Goal: Task Accomplishment & Management: Manage account settings

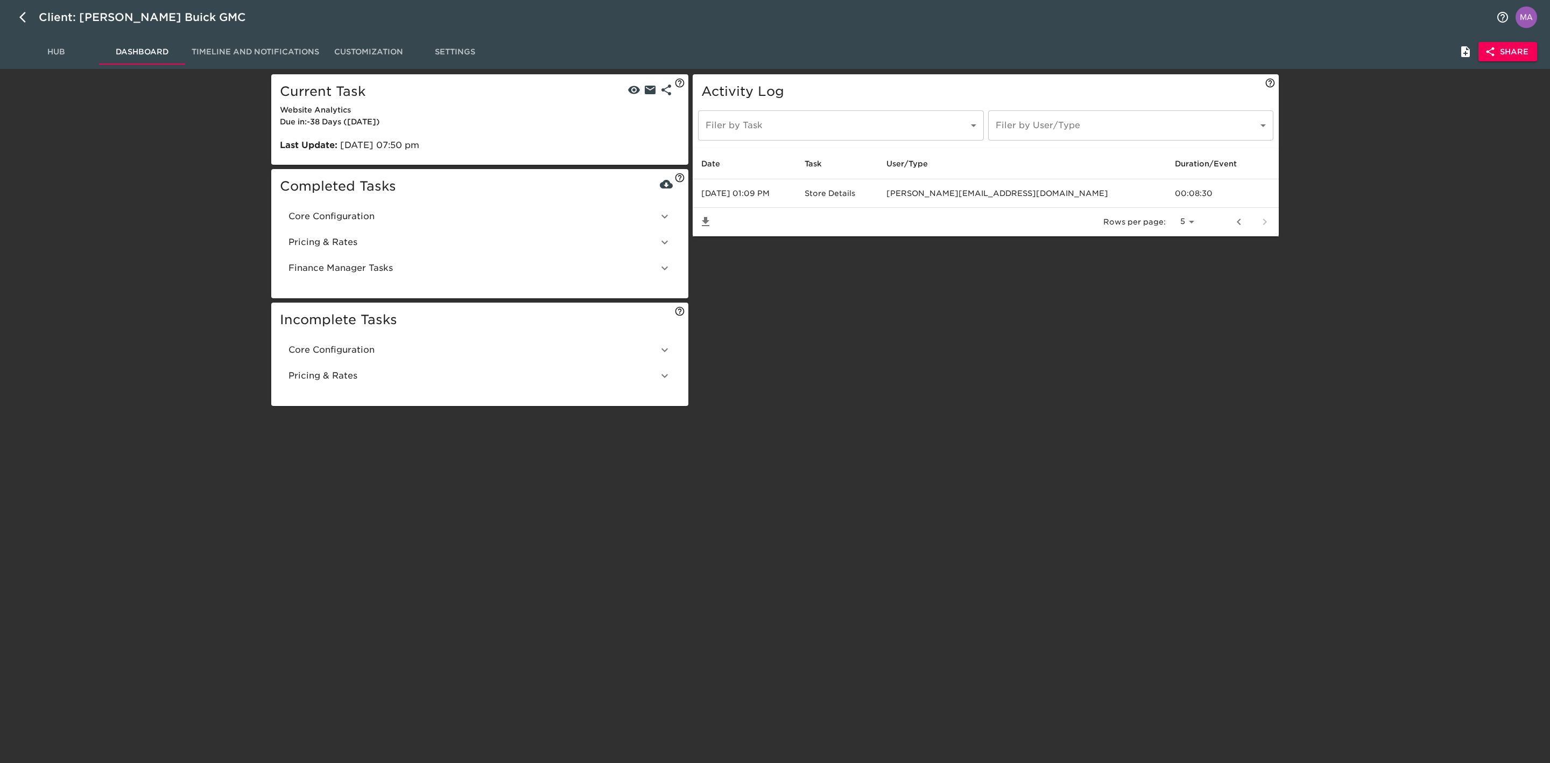
click at [61, 47] on span "Hub" at bounding box center [55, 51] width 73 height 13
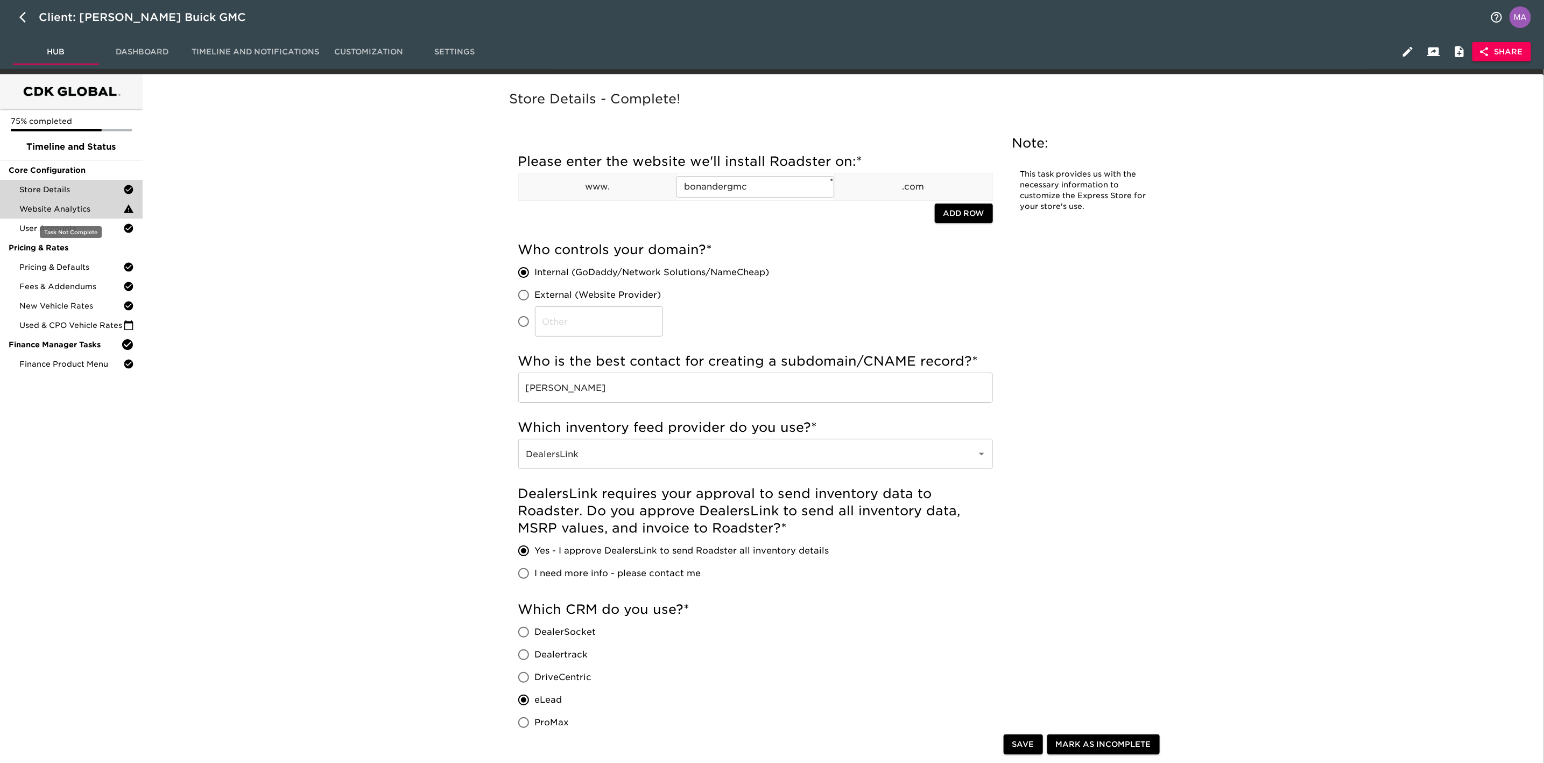
click at [80, 209] on span "Website Analytics" at bounding box center [71, 208] width 104 height 11
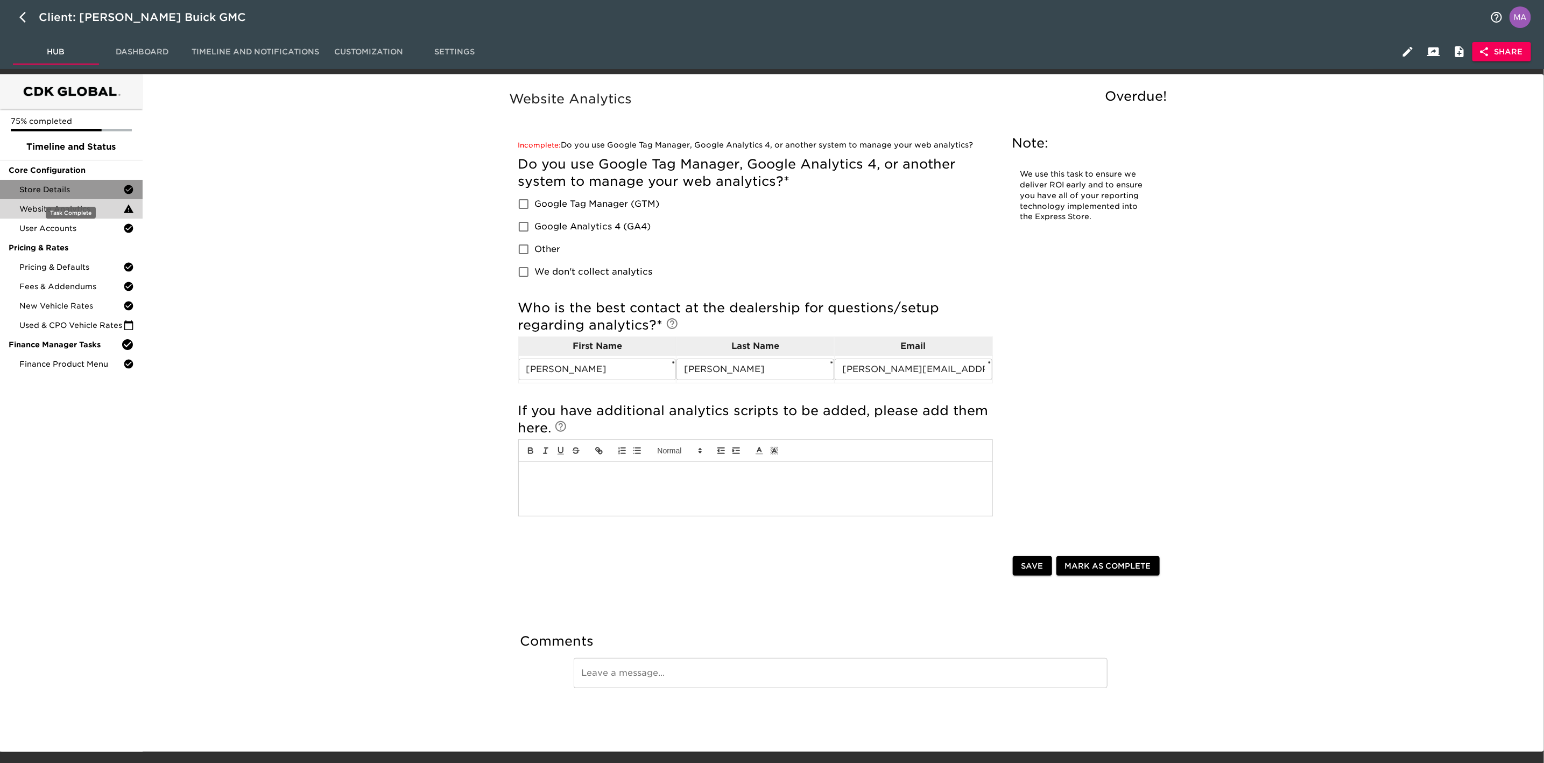
click at [86, 192] on span "Store Details" at bounding box center [71, 189] width 104 height 11
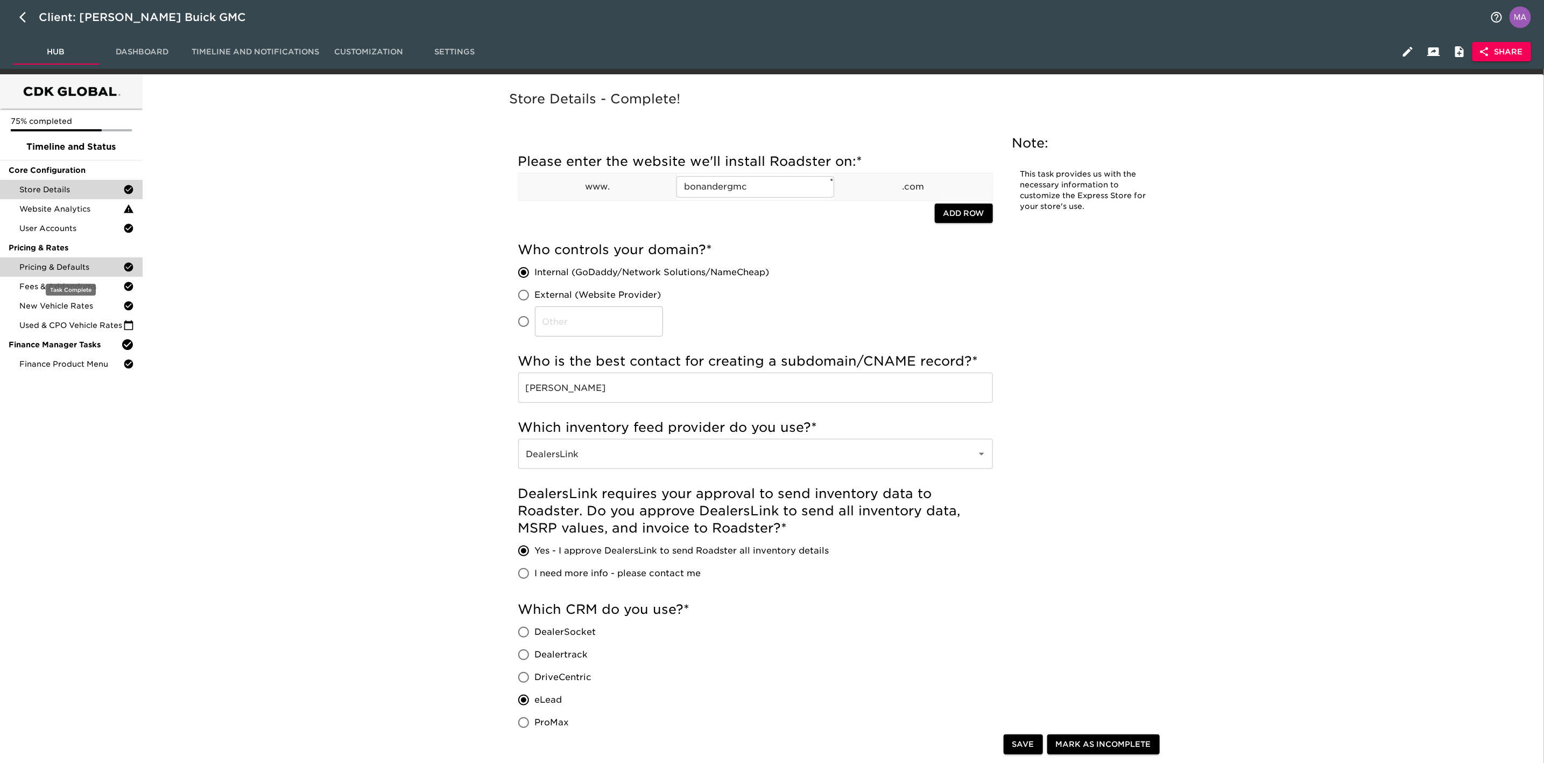
click at [97, 269] on span "Pricing & Defaults" at bounding box center [71, 267] width 104 height 11
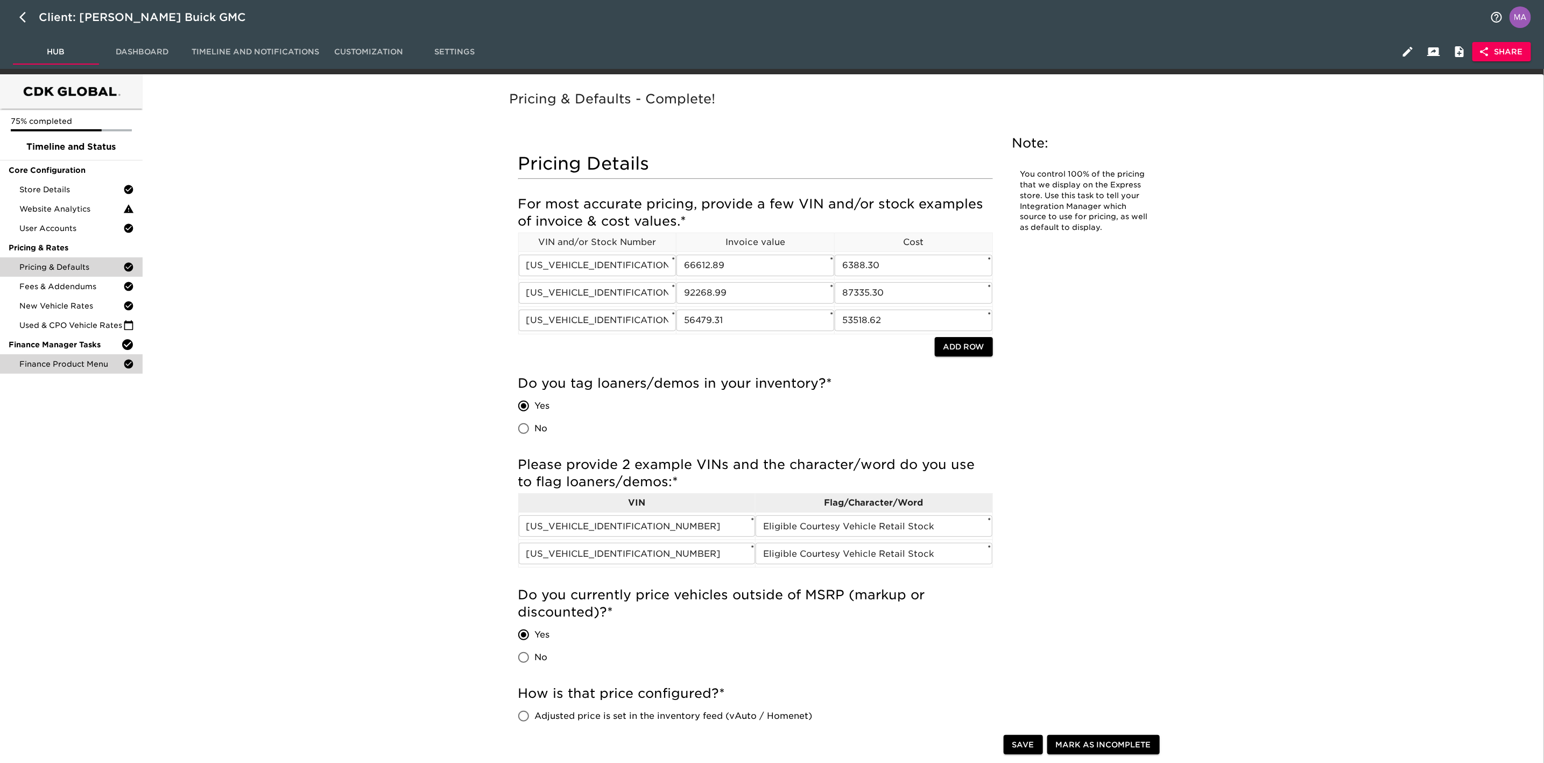
click at [68, 361] on span "Finance Product Menu" at bounding box center [71, 363] width 104 height 11
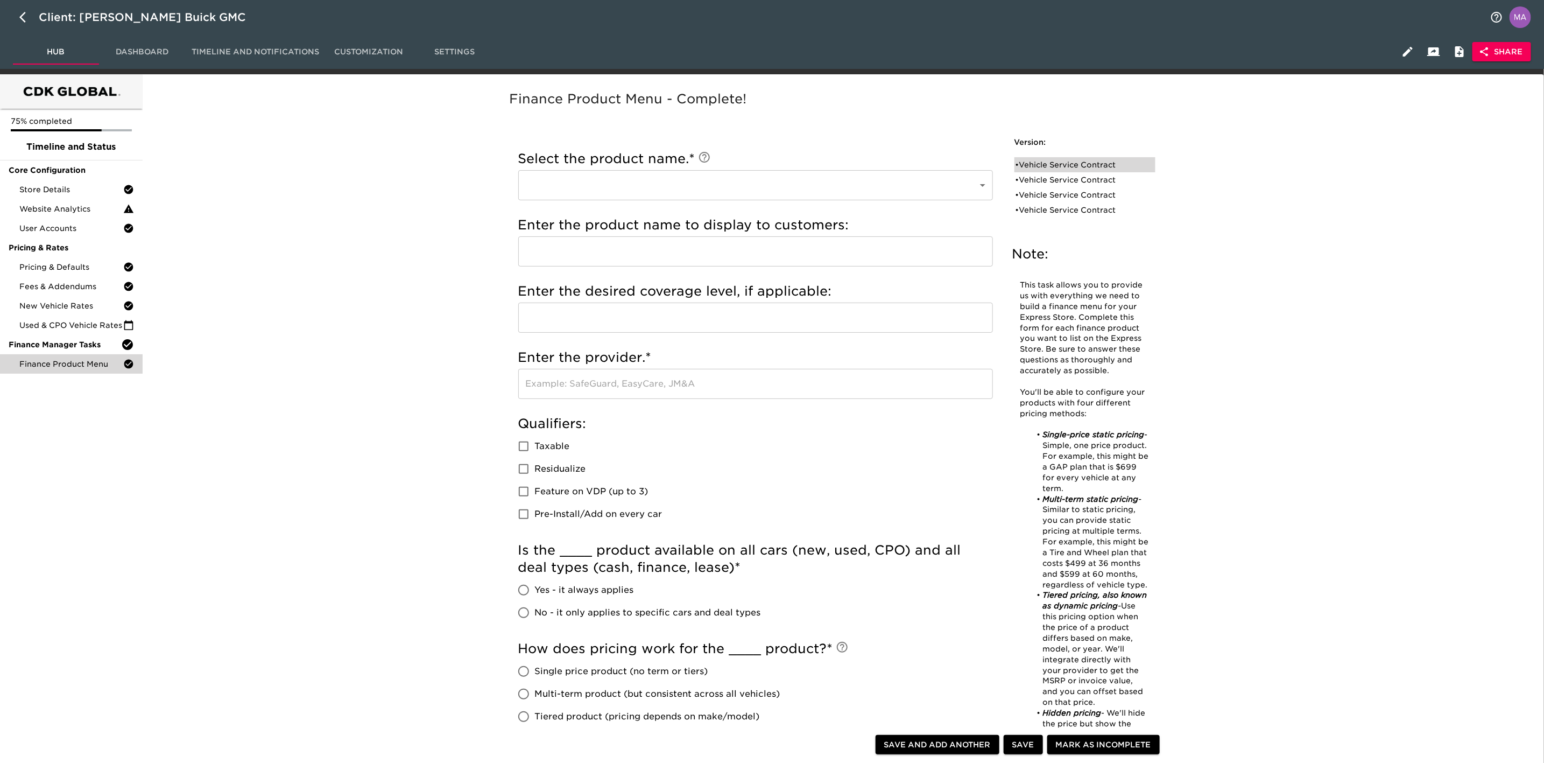
click at [1077, 165] on div "• Vehicle Service Contract" at bounding box center [1077, 164] width 124 height 11
type input "Vehicle Service Contract"
radio input "true"
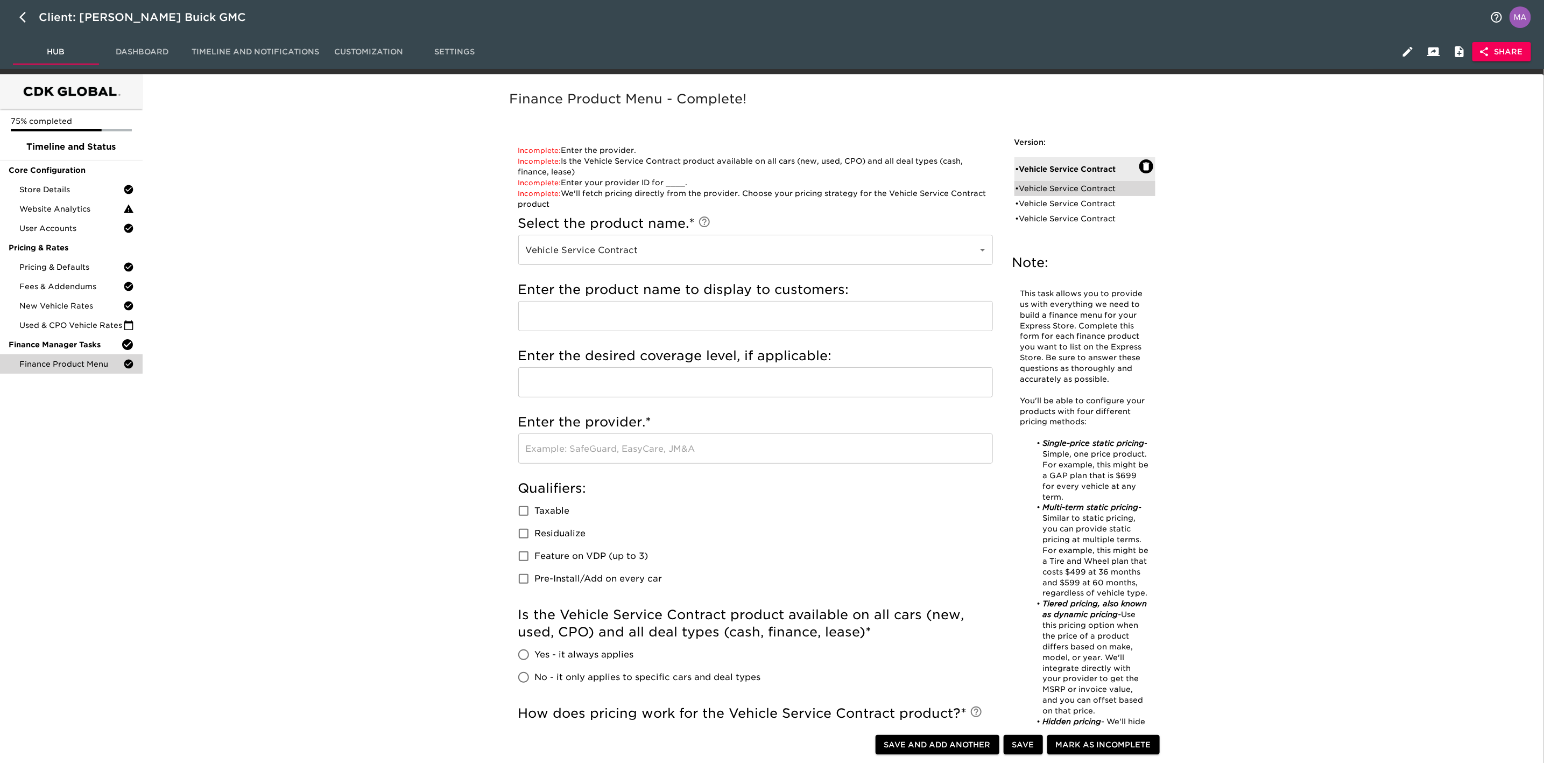
click at [1075, 189] on div "• Vehicle Service Contract" at bounding box center [1077, 188] width 124 height 11
type input "Portfolio Protection"
type input "Exclusionary Coverage"
type input "First Extended Service Corp"
radio input "false"
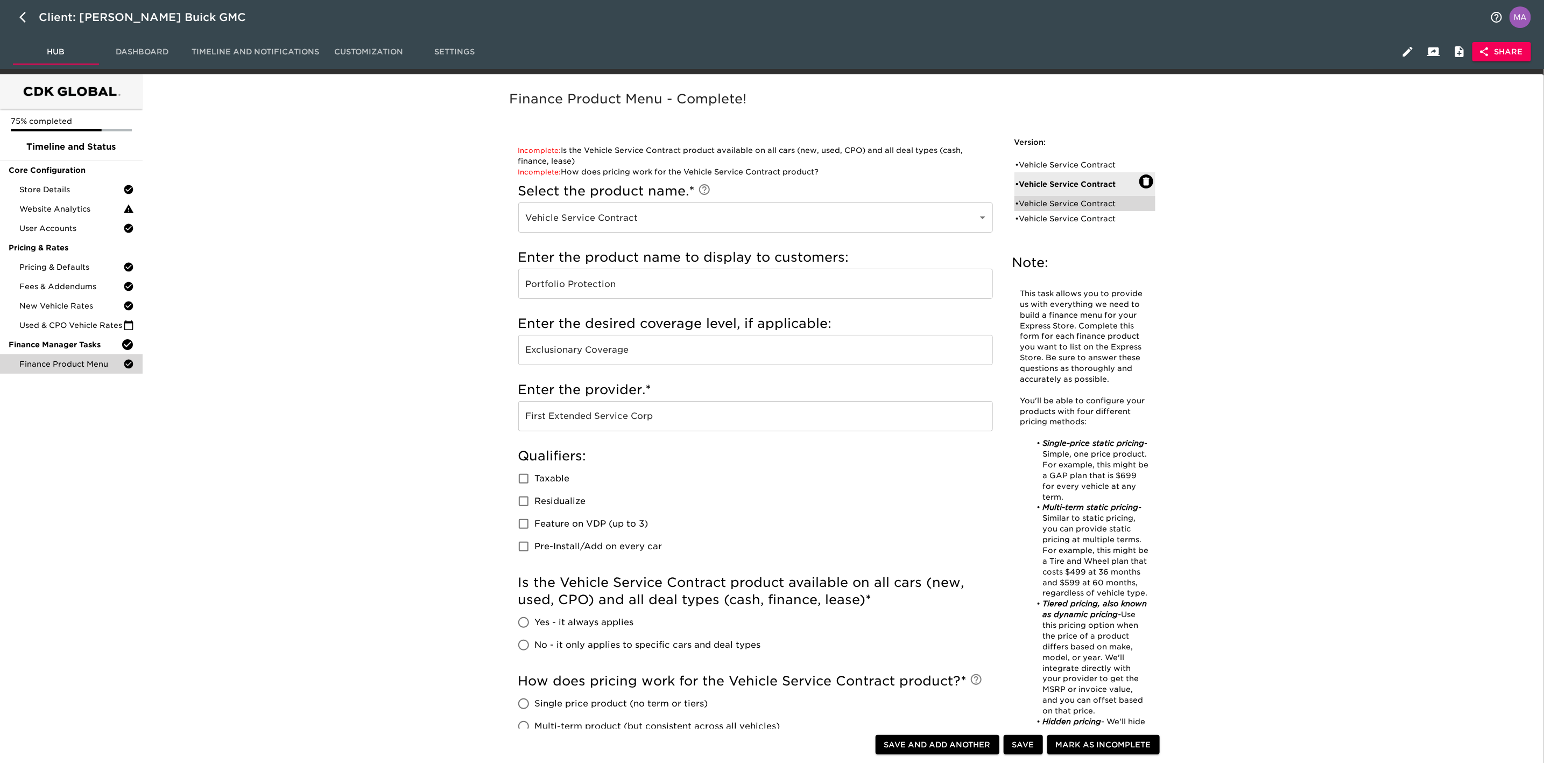
click at [1080, 201] on div "• Vehicle Service Contract" at bounding box center [1077, 203] width 124 height 11
type input "Portfolio"
radio input "true"
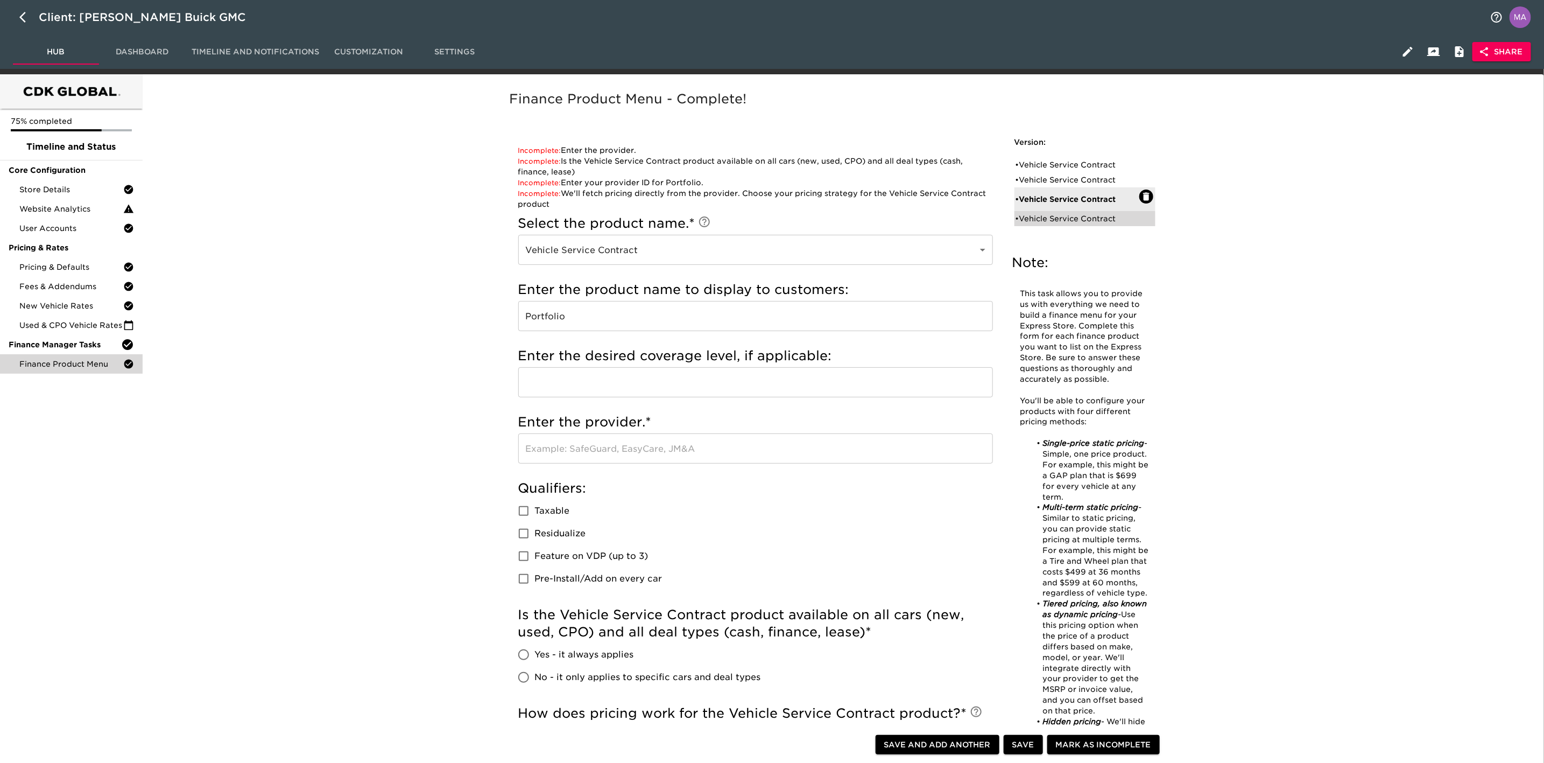
click at [1108, 223] on div "• Vehicle Service Contract" at bounding box center [1077, 218] width 124 height 11
type input "Portfolio Protection"
type input "Exclusionary Coverage"
type input "First Extended Service Corp"
radio input "true"
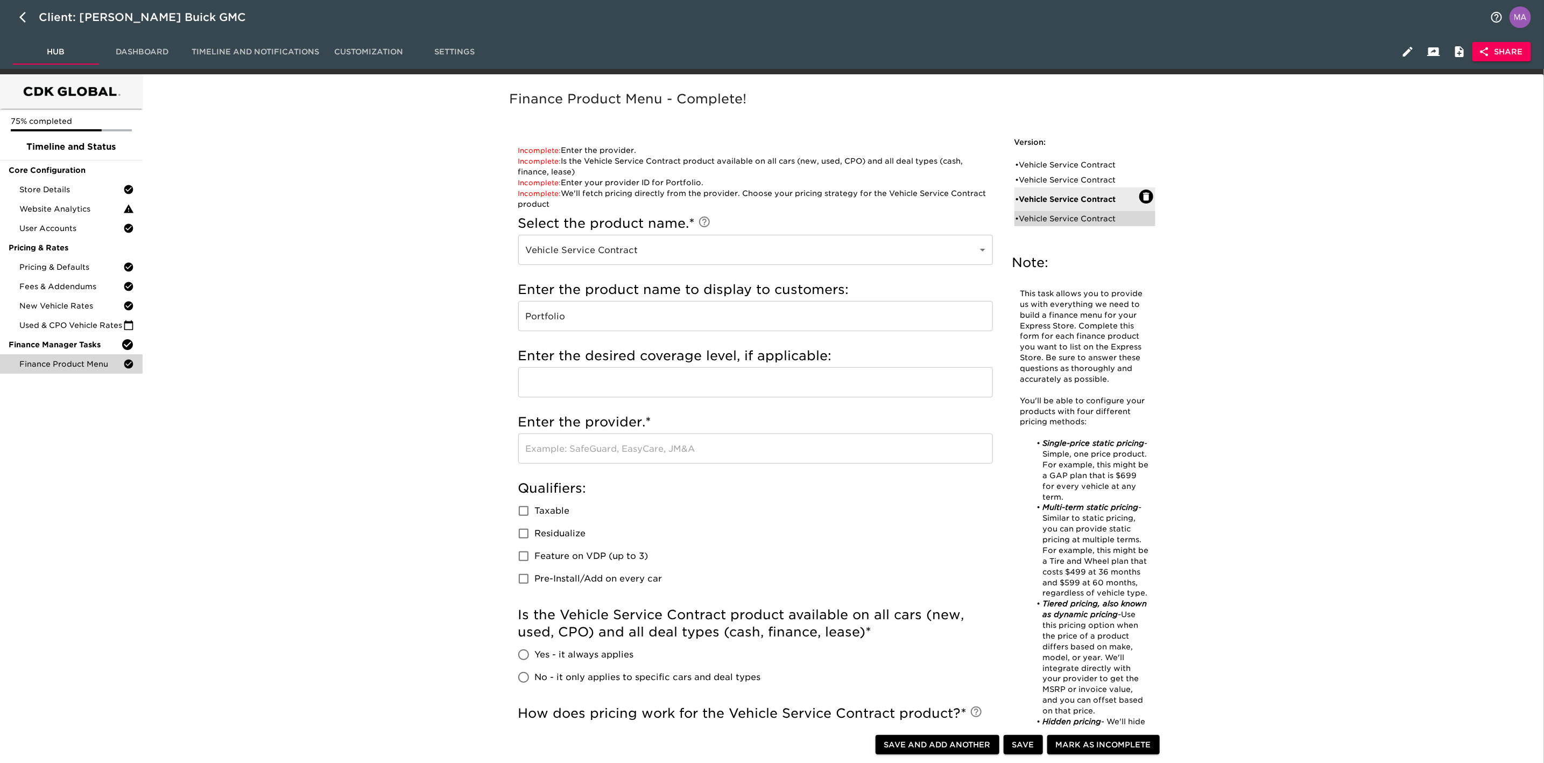
checkbox input "true"
radio input "true"
type input "BONA25107"
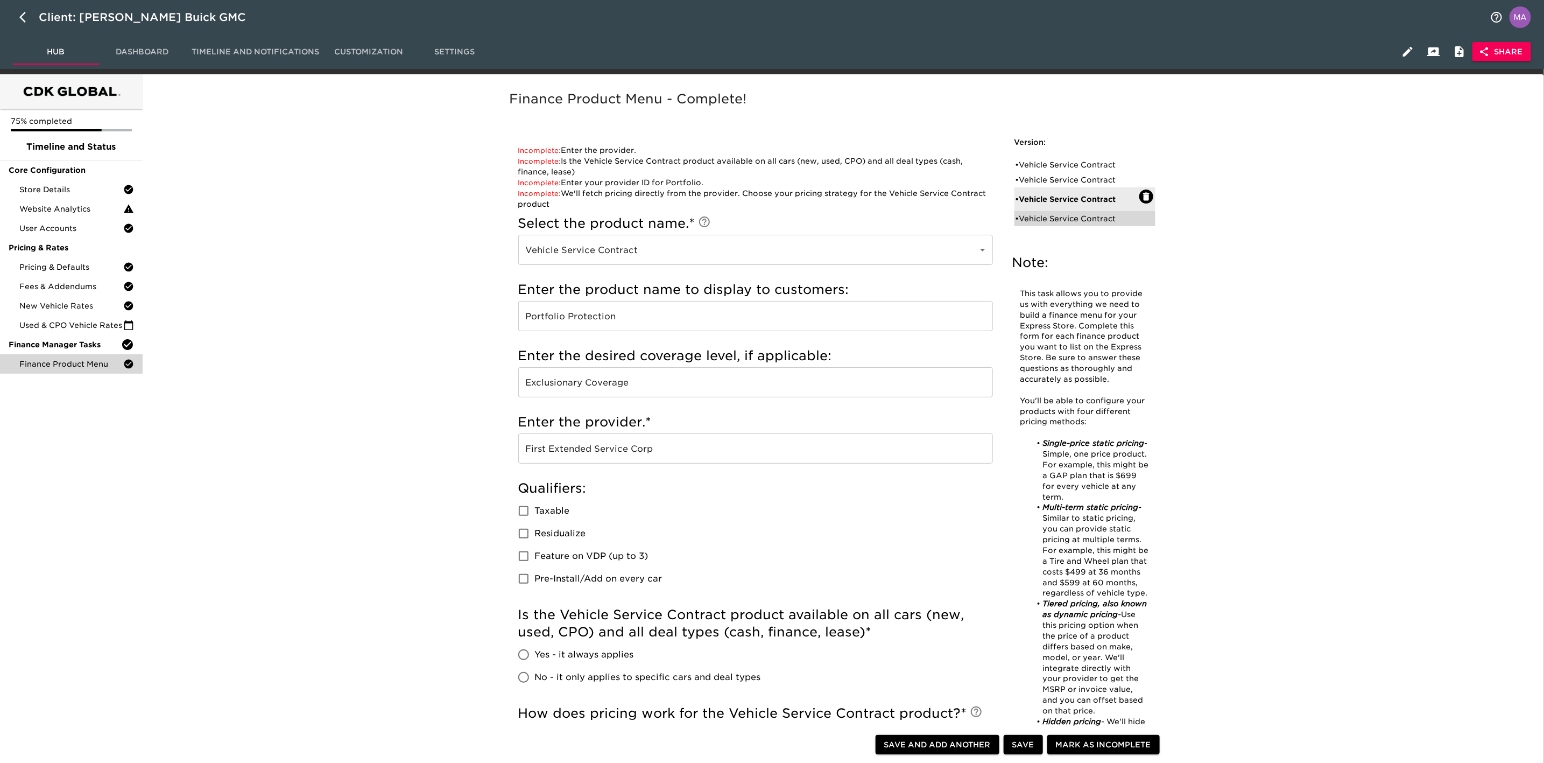
radio input "true"
type input "2000"
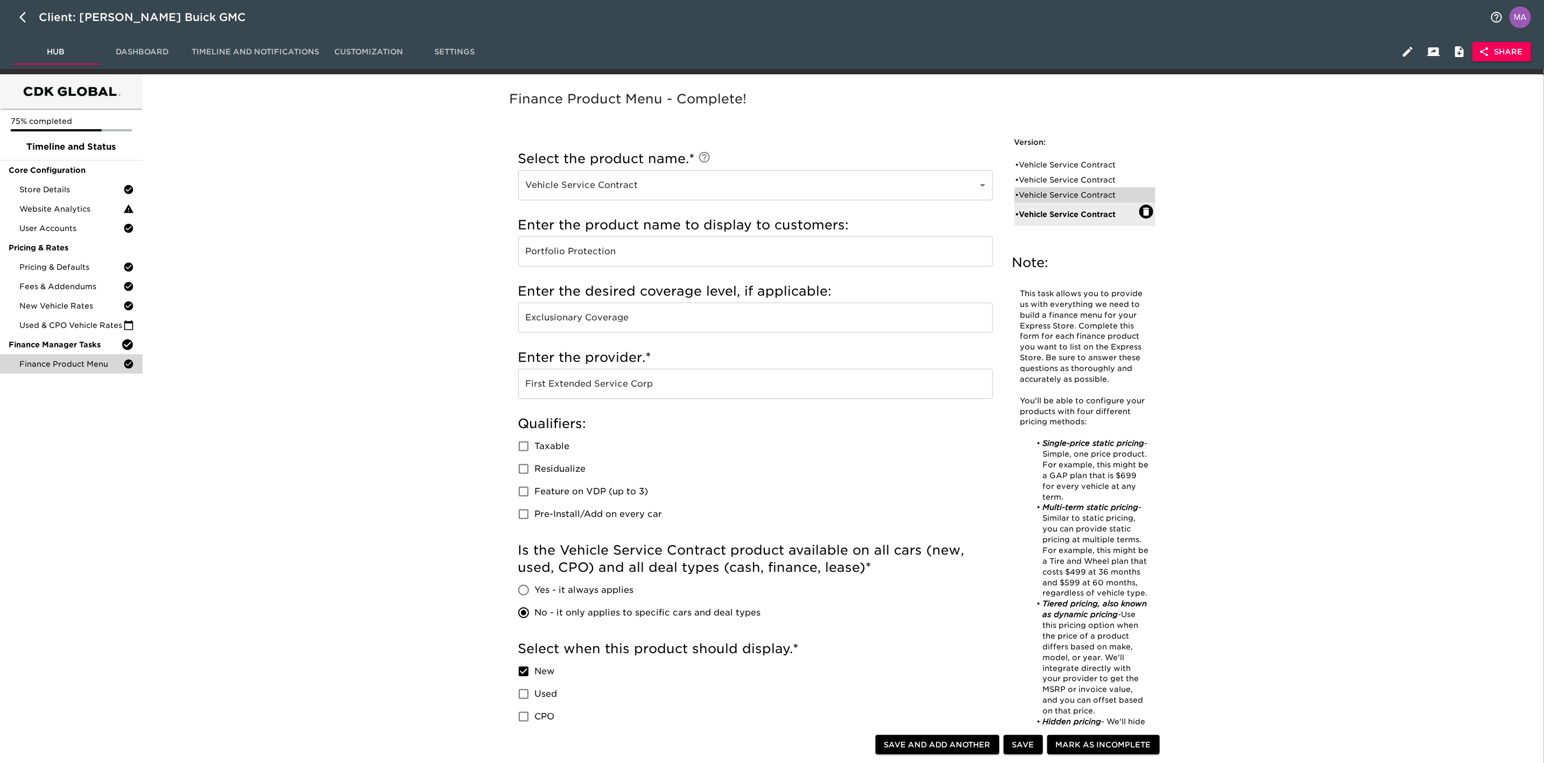
click at [1041, 199] on div "• Vehicle Service Contract" at bounding box center [1077, 194] width 124 height 11
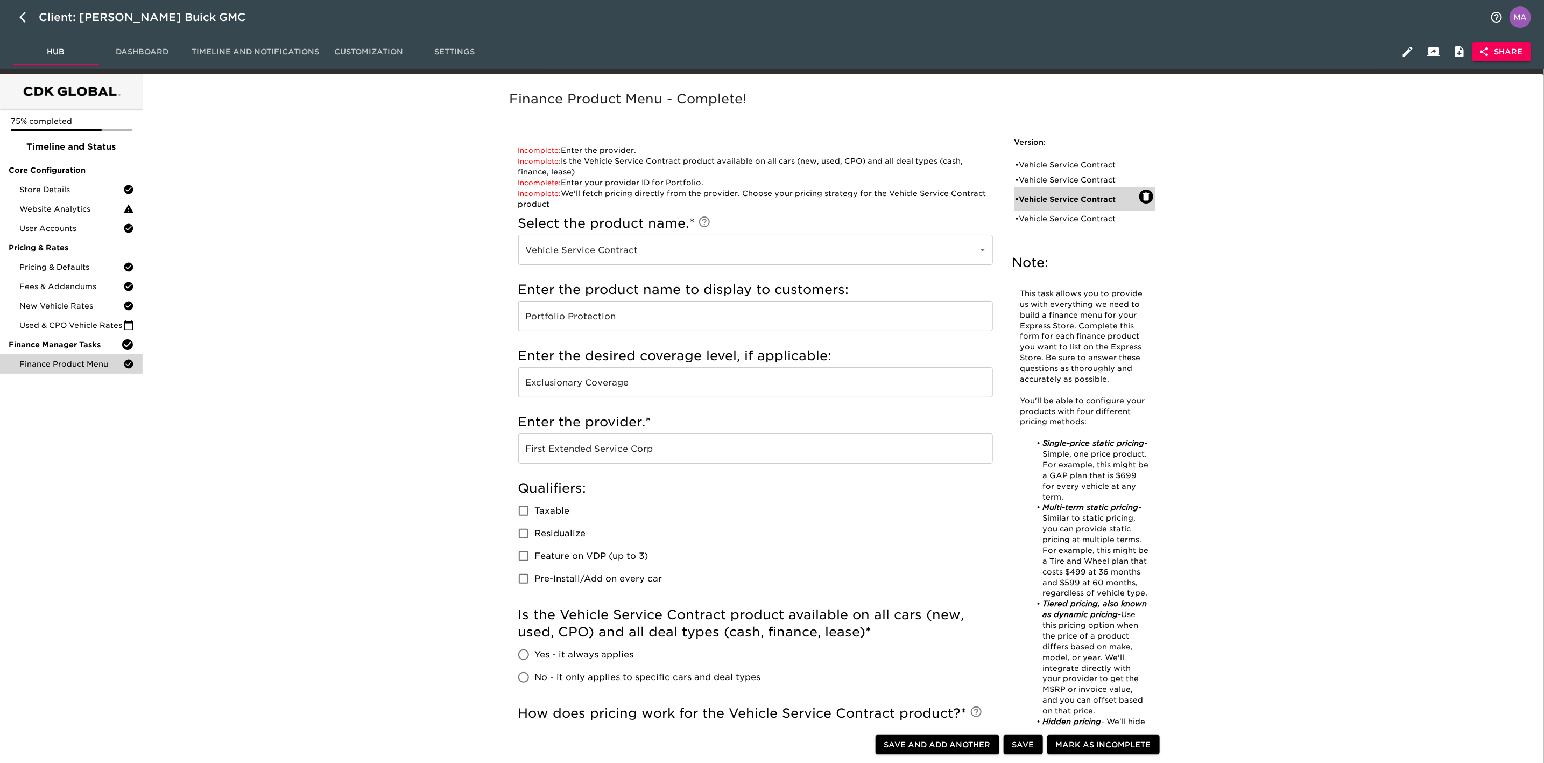
type input "Portfolio"
radio input "false"
checkbox input "false"
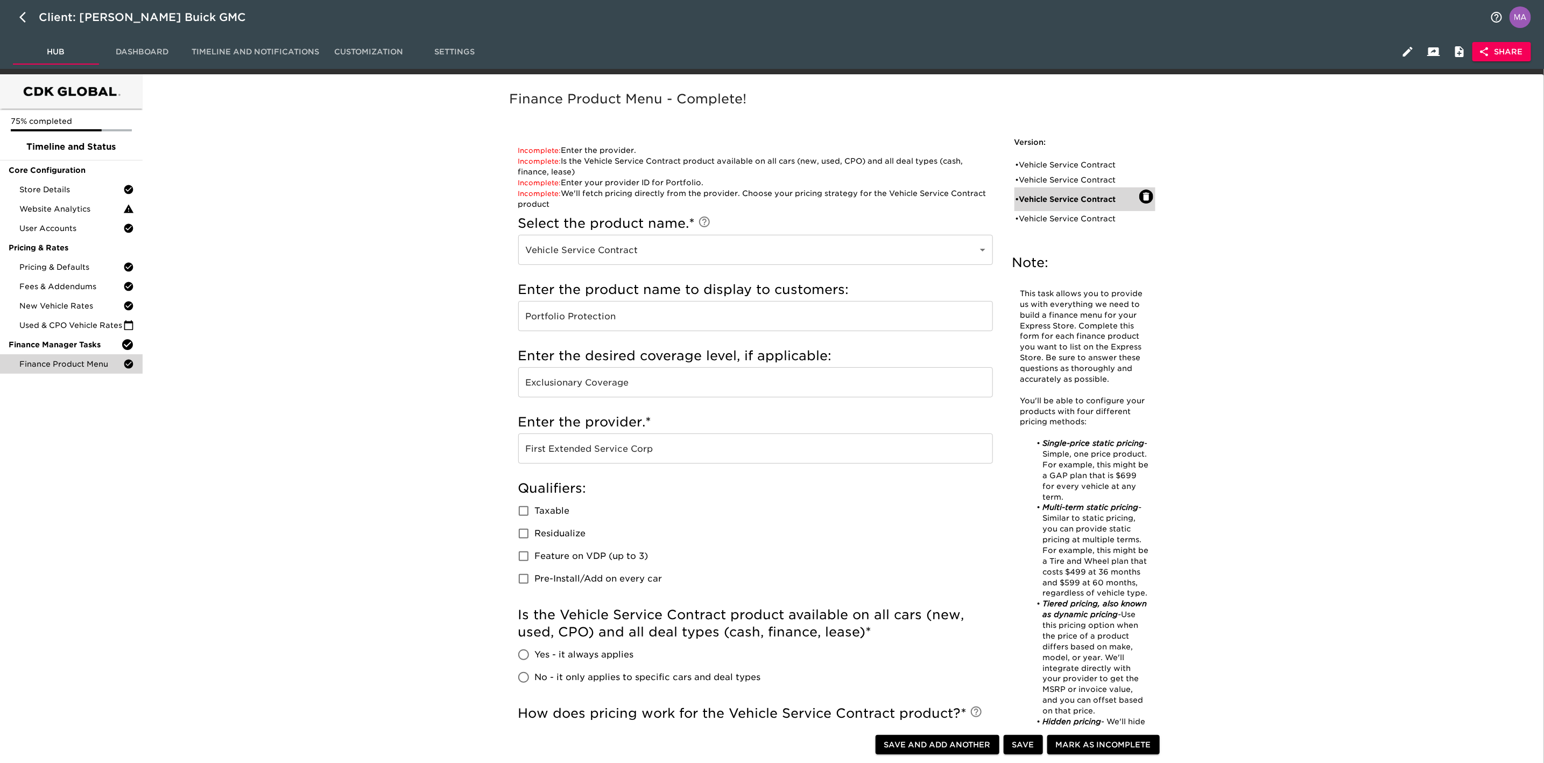
radio input "false"
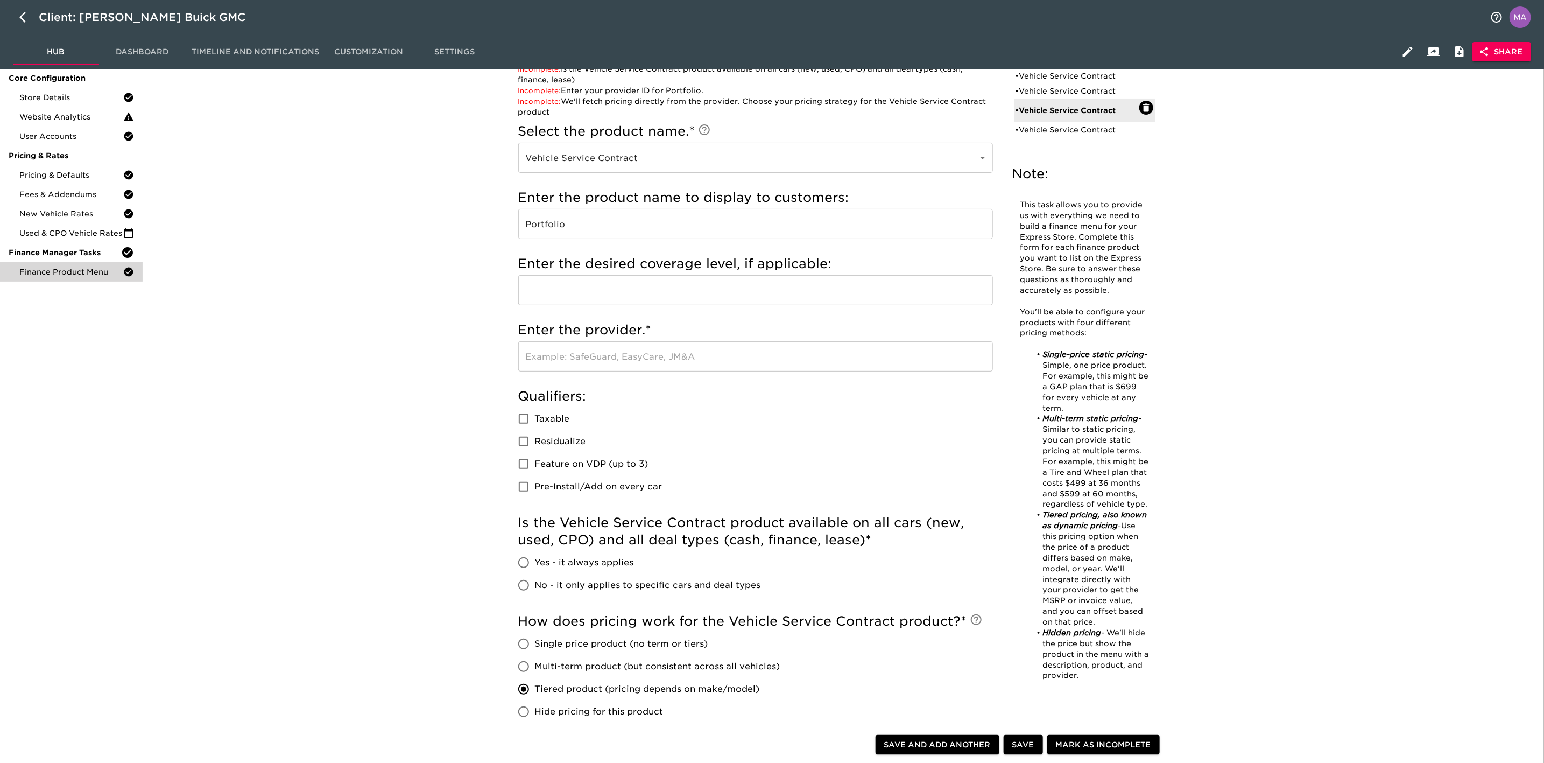
scroll to position [81, 0]
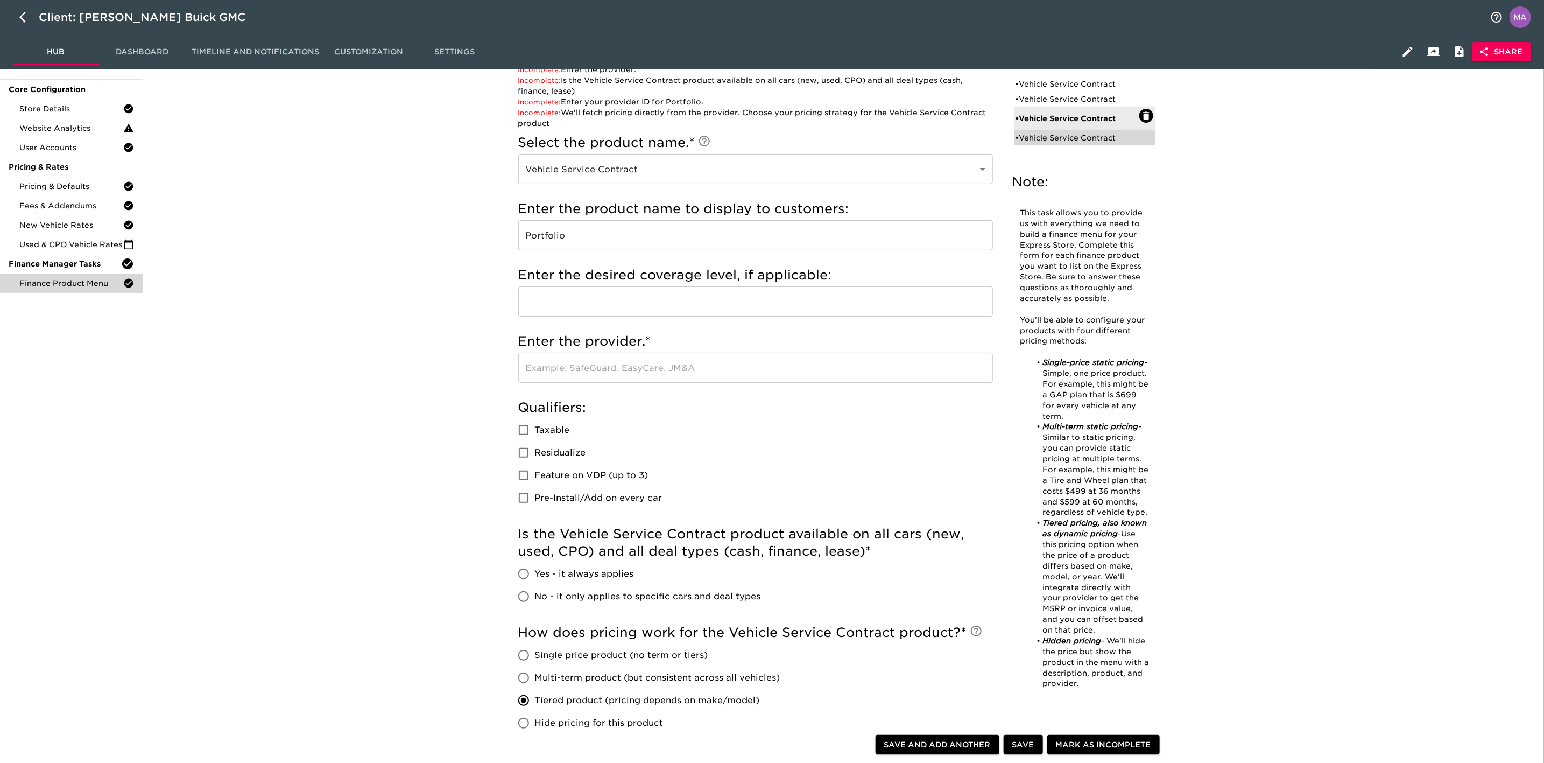
click at [1045, 141] on div "• Vehicle Service Contract" at bounding box center [1077, 137] width 124 height 11
type input "Portfolio Protection"
type input "Exclusionary Coverage"
type input "First Extended Service Corp"
radio input "true"
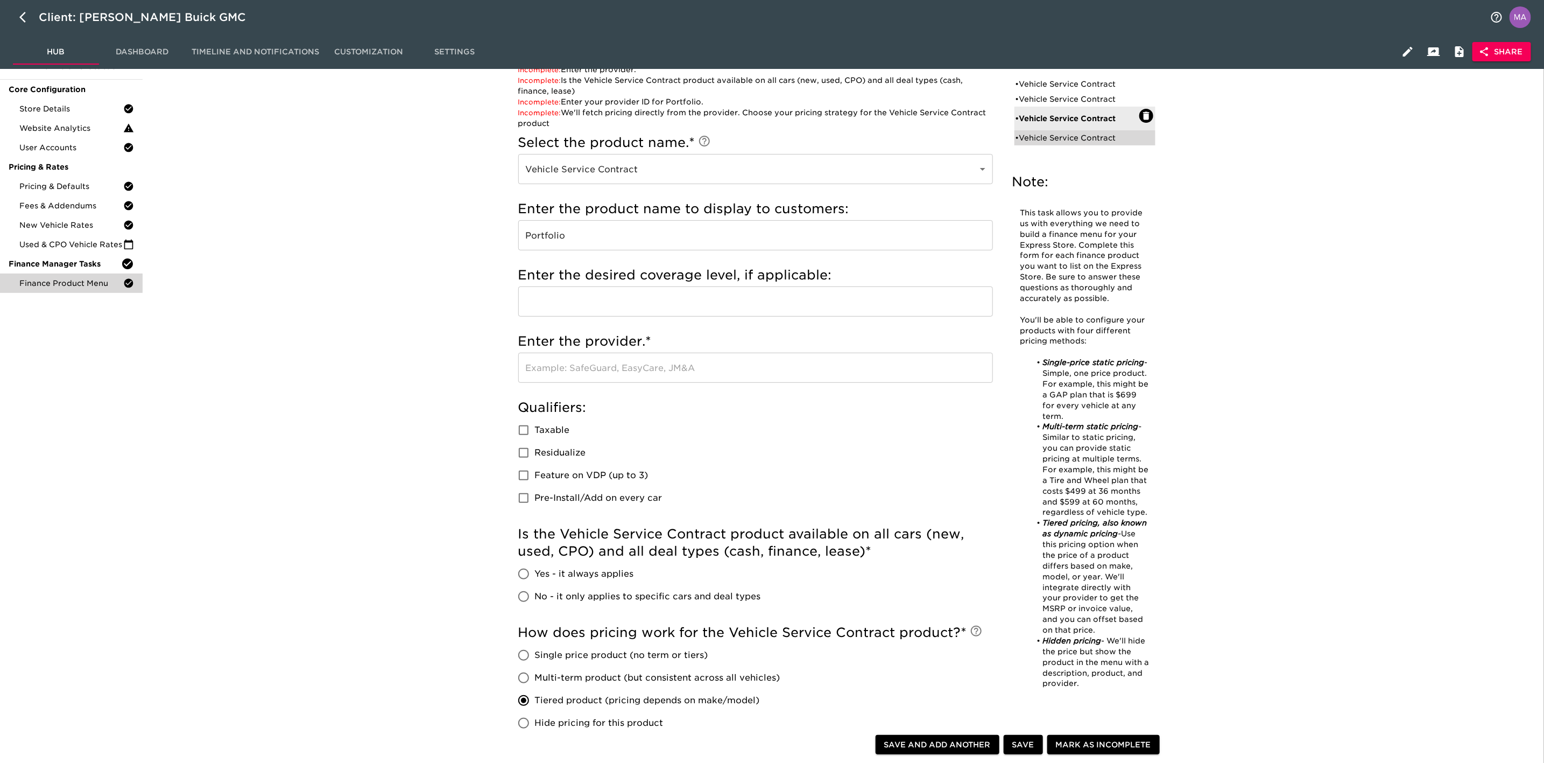
checkbox input "true"
type input "BONA25107"
radio input "true"
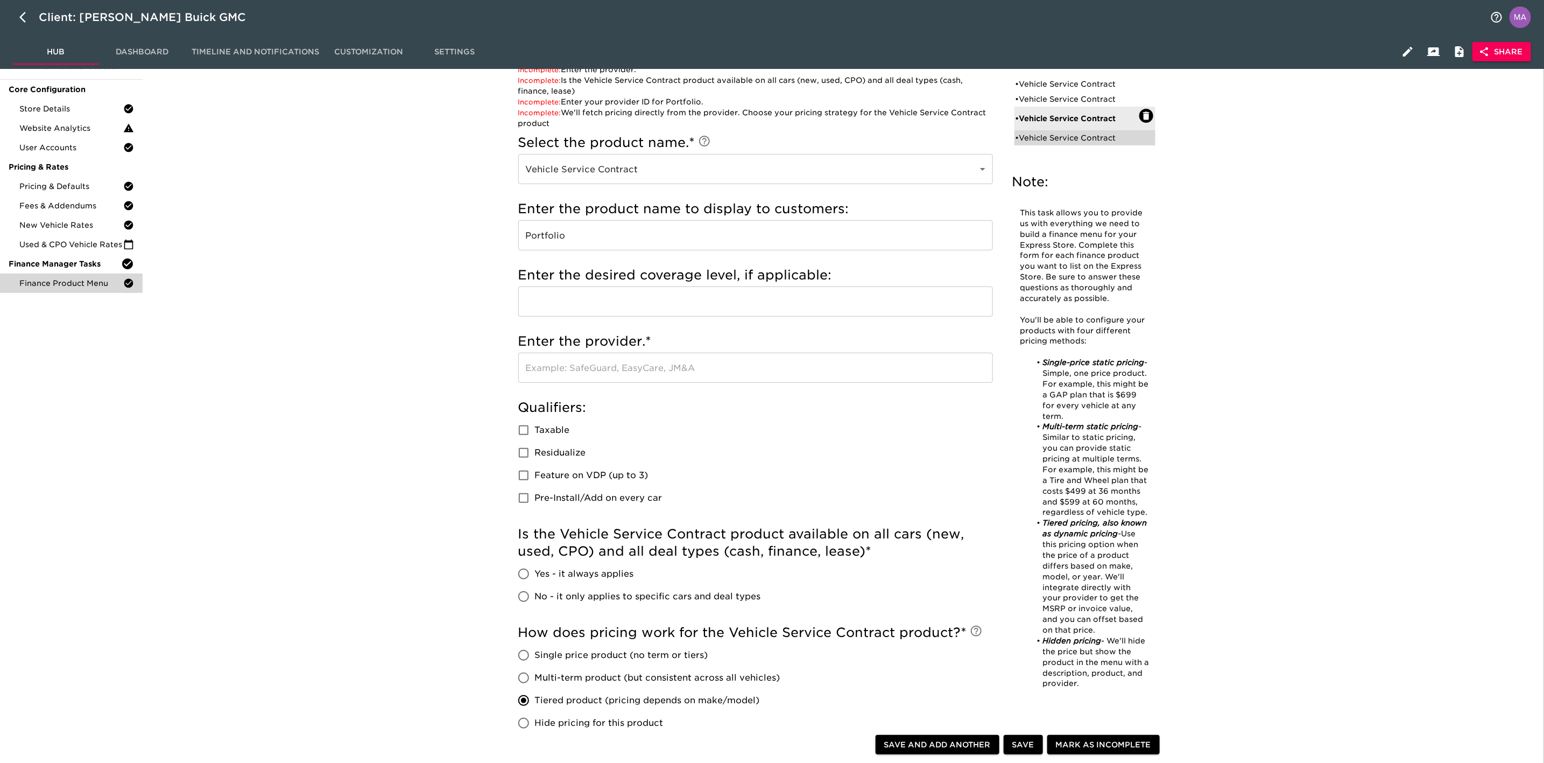
type input "2000"
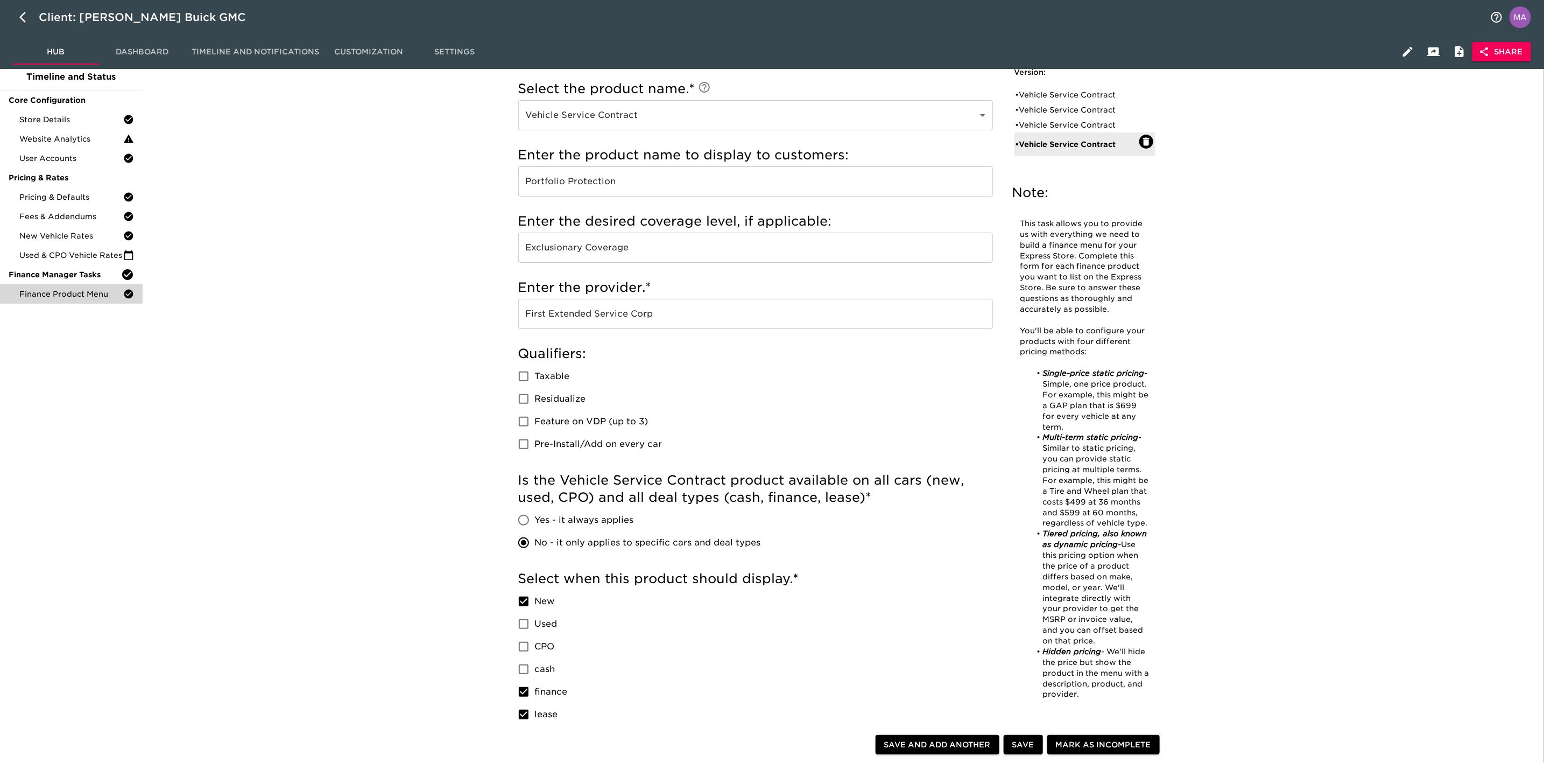
scroll to position [0, 0]
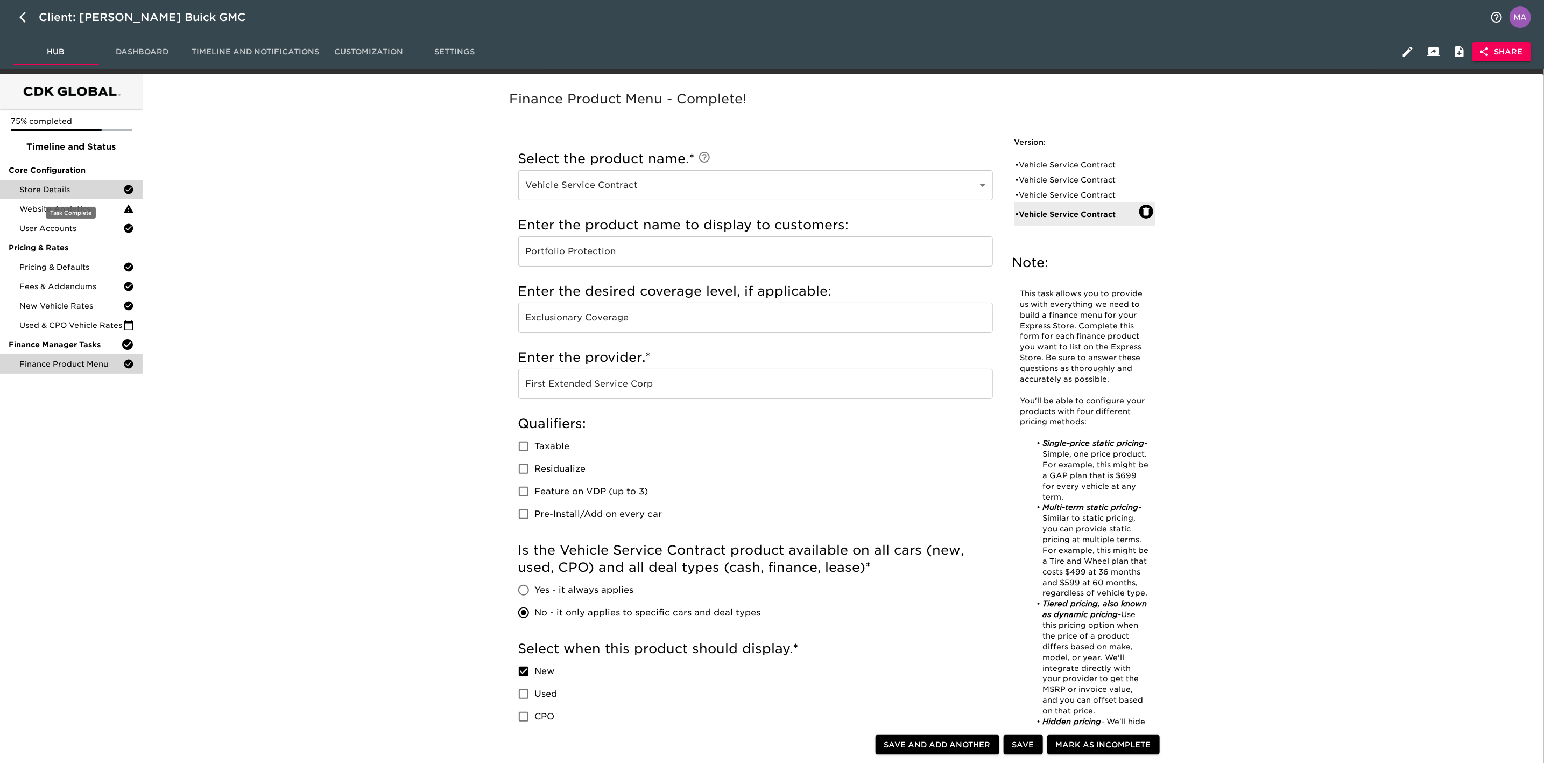
click at [60, 189] on span "Store Details" at bounding box center [71, 189] width 104 height 11
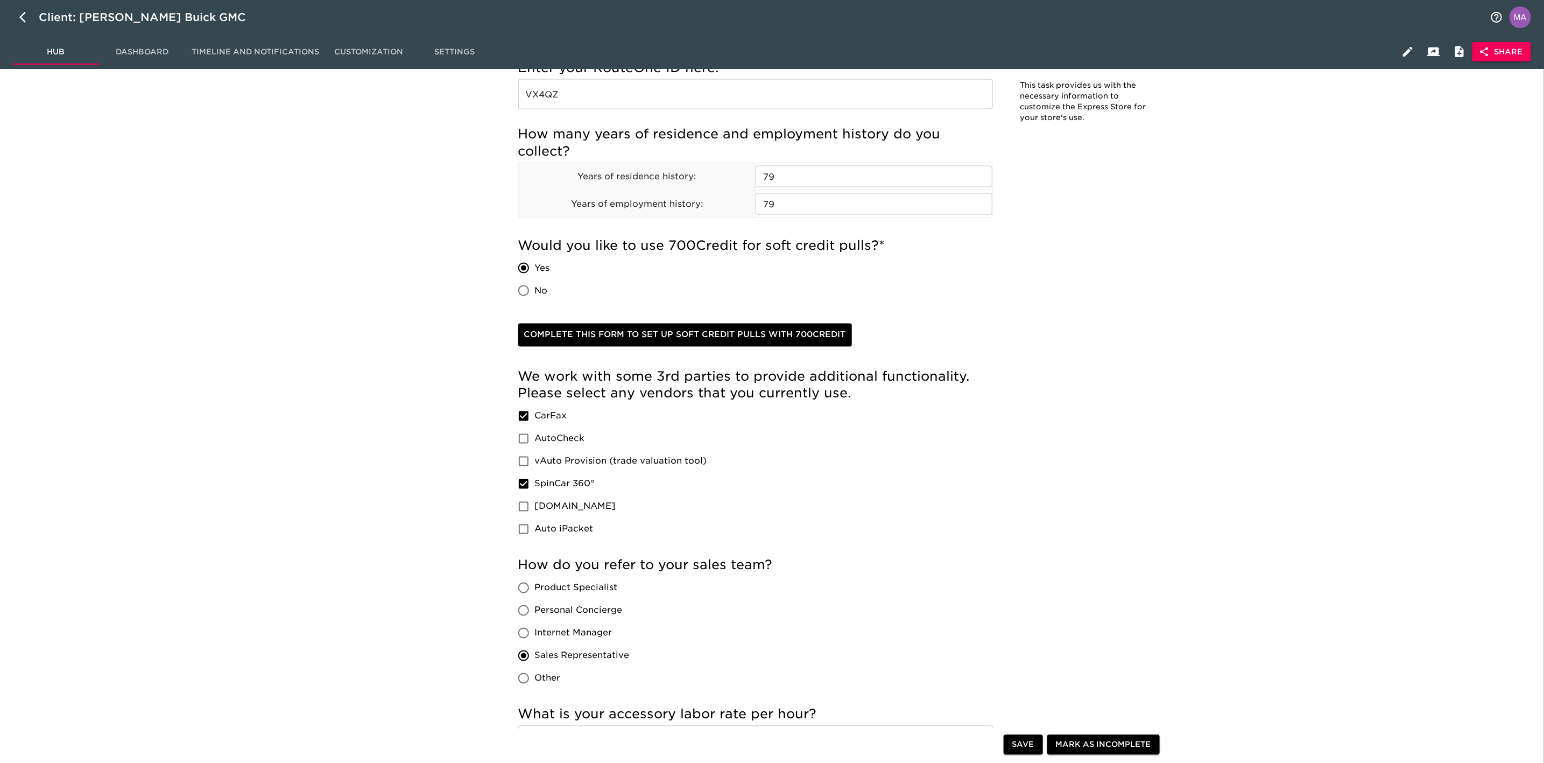
scroll to position [1292, 0]
